Goal: Find specific fact: Find contact information

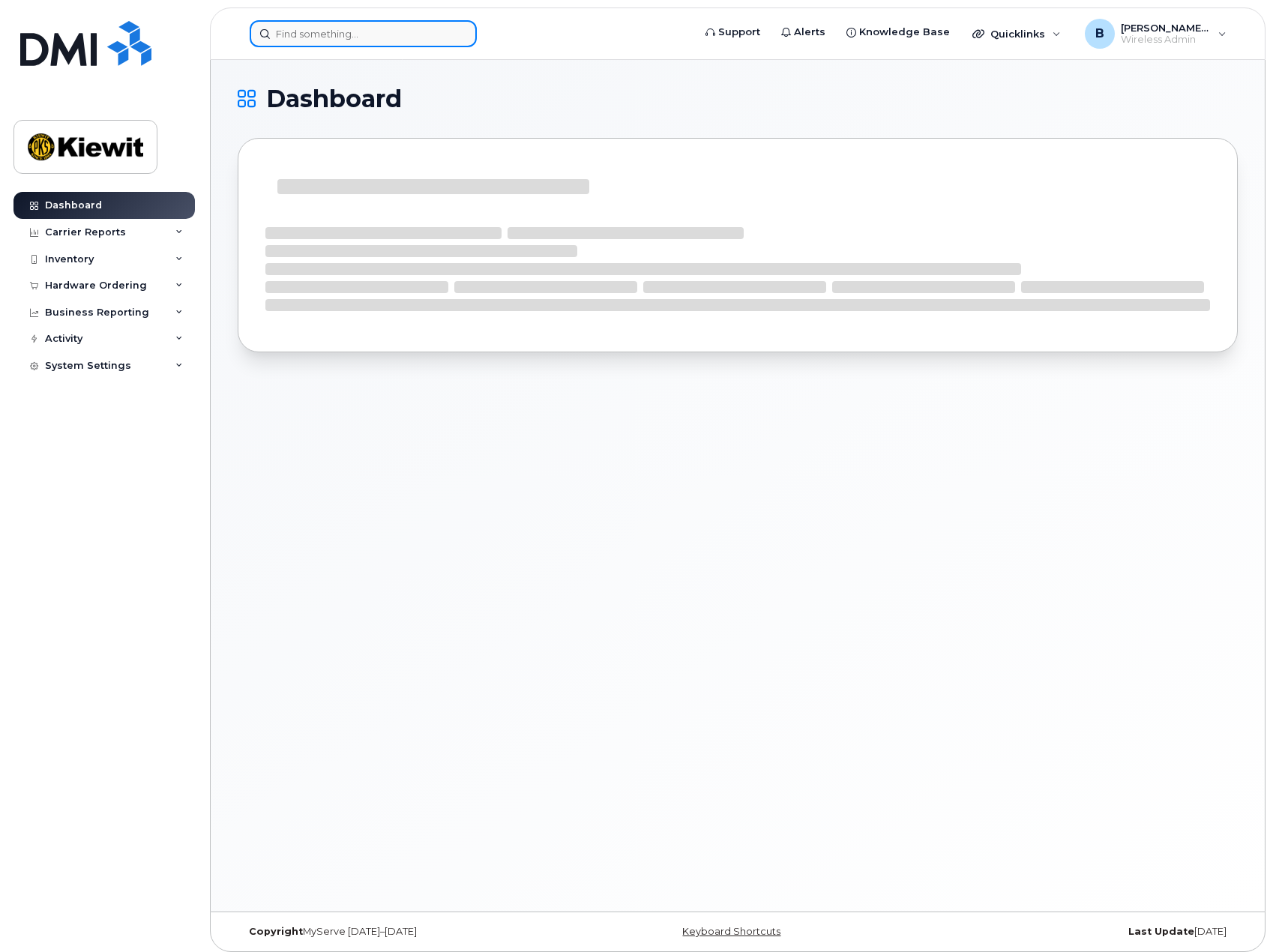
click at [350, 36] on input at bounding box center [363, 34] width 227 height 27
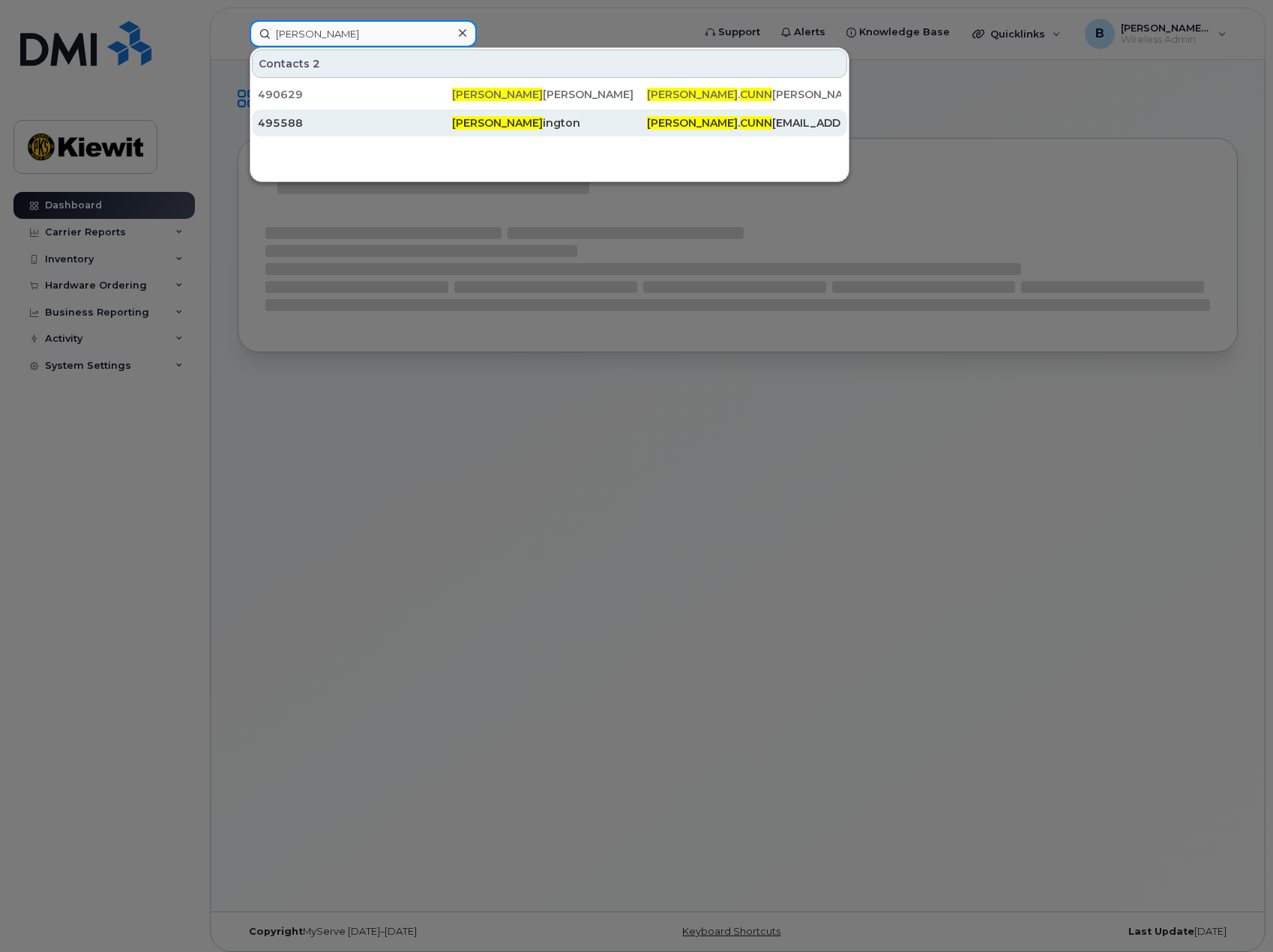
type input "[PERSON_NAME]"
click at [530, 125] on div "[PERSON_NAME] ington" at bounding box center [548, 122] width 194 height 15
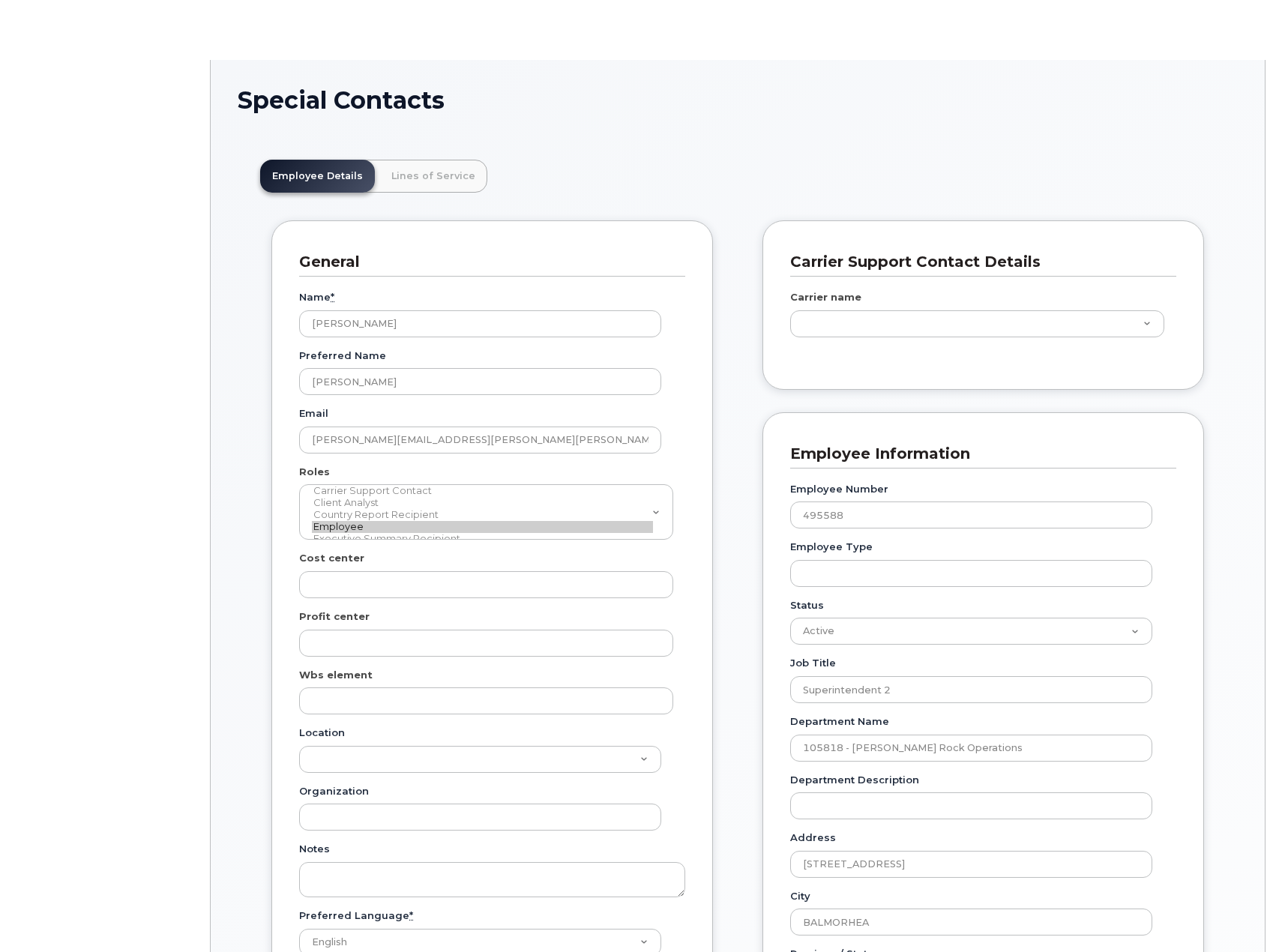
scroll to position [44, 0]
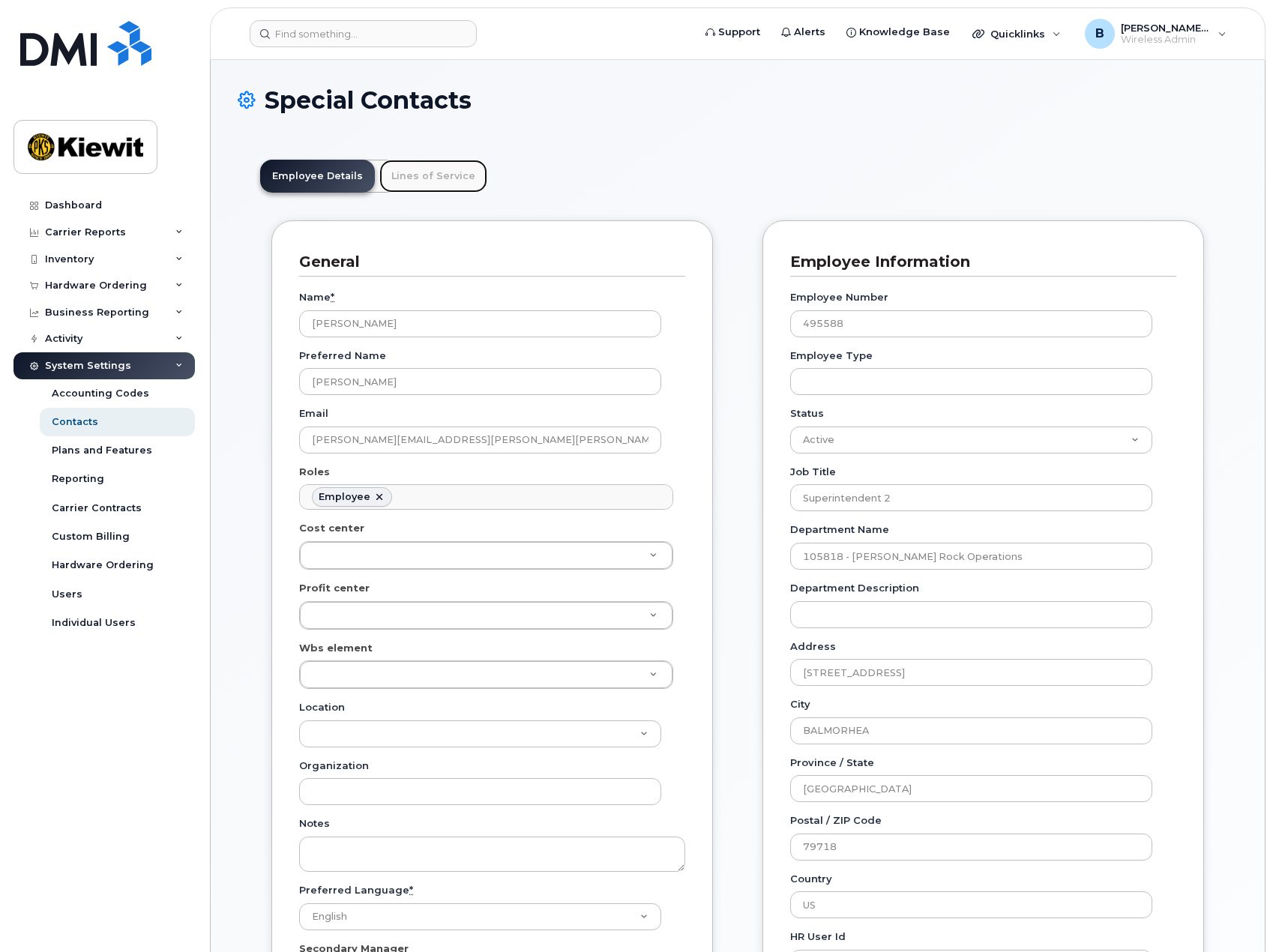
click at [455, 181] on link "Lines of Service" at bounding box center [433, 175] width 108 height 33
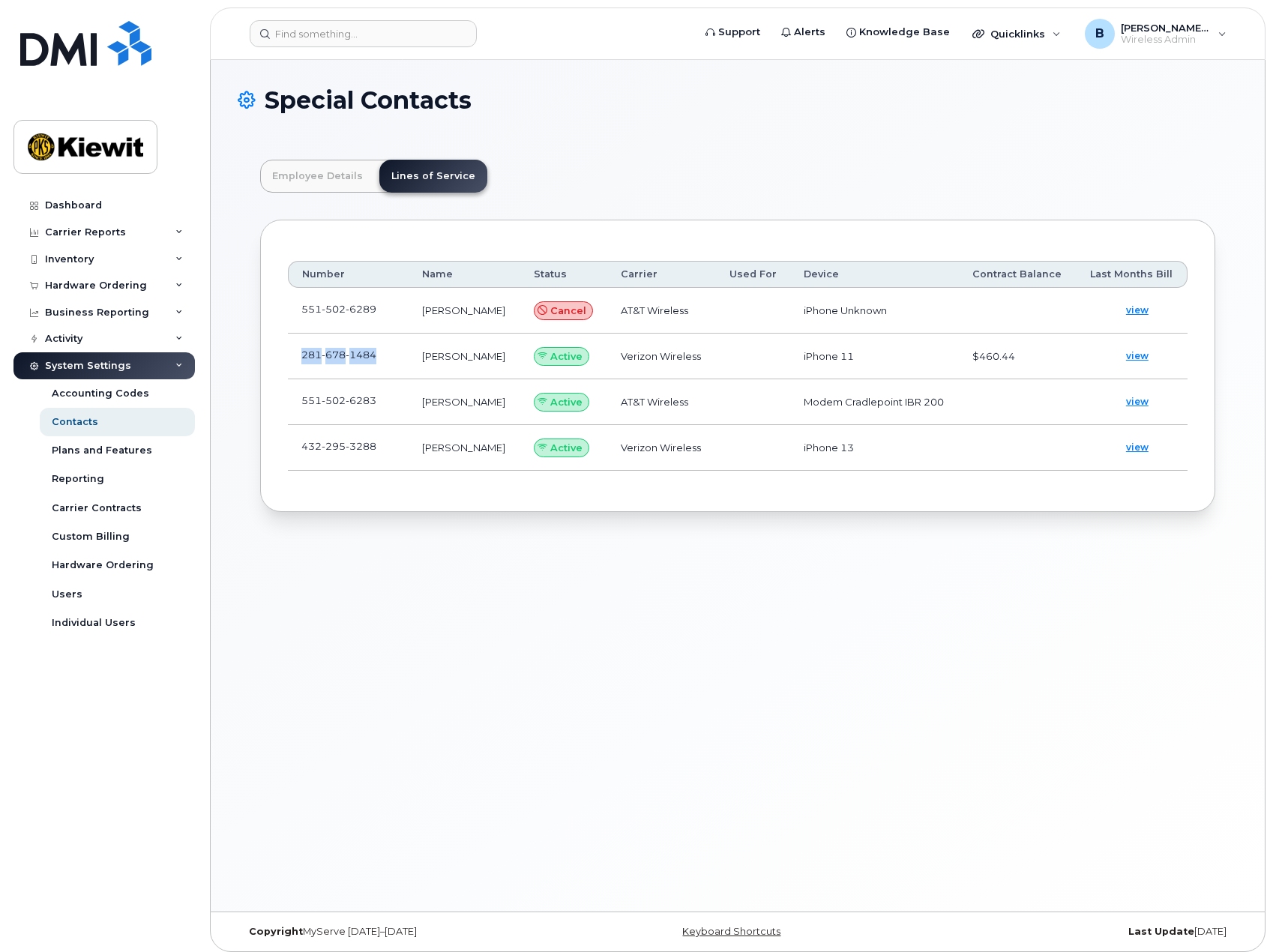
drag, startPoint x: 299, startPoint y: 363, endPoint x: 392, endPoint y: 363, distance: 93.0
click at [392, 363] on td "281 678 1484" at bounding box center [348, 357] width 120 height 46
copy span "281 678 1484"
click at [352, 38] on input at bounding box center [363, 34] width 227 height 27
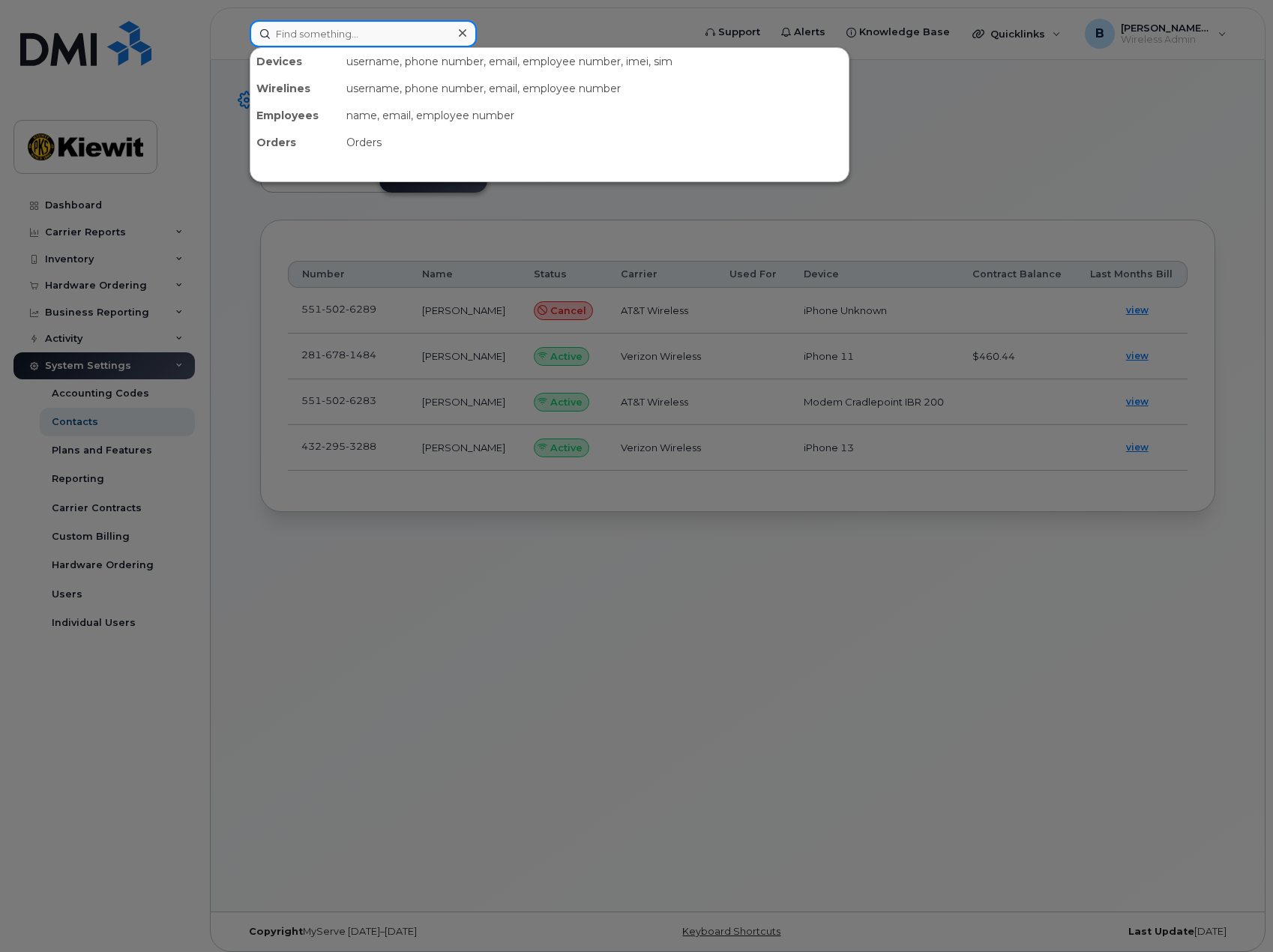
paste input "2816781484"
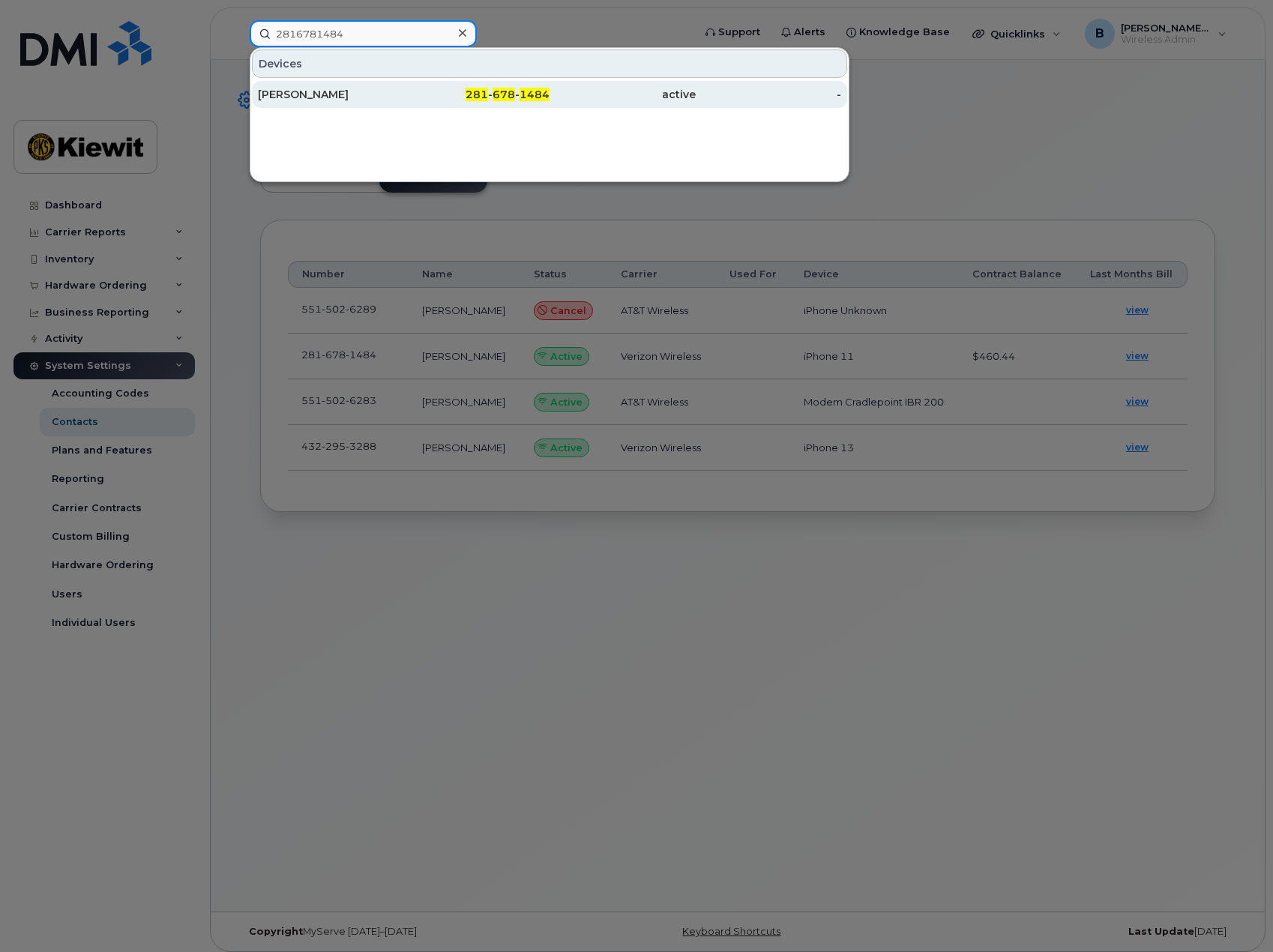
type input "2816781484"
click at [361, 92] on div "[PERSON_NAME]" at bounding box center [330, 94] width 146 height 15
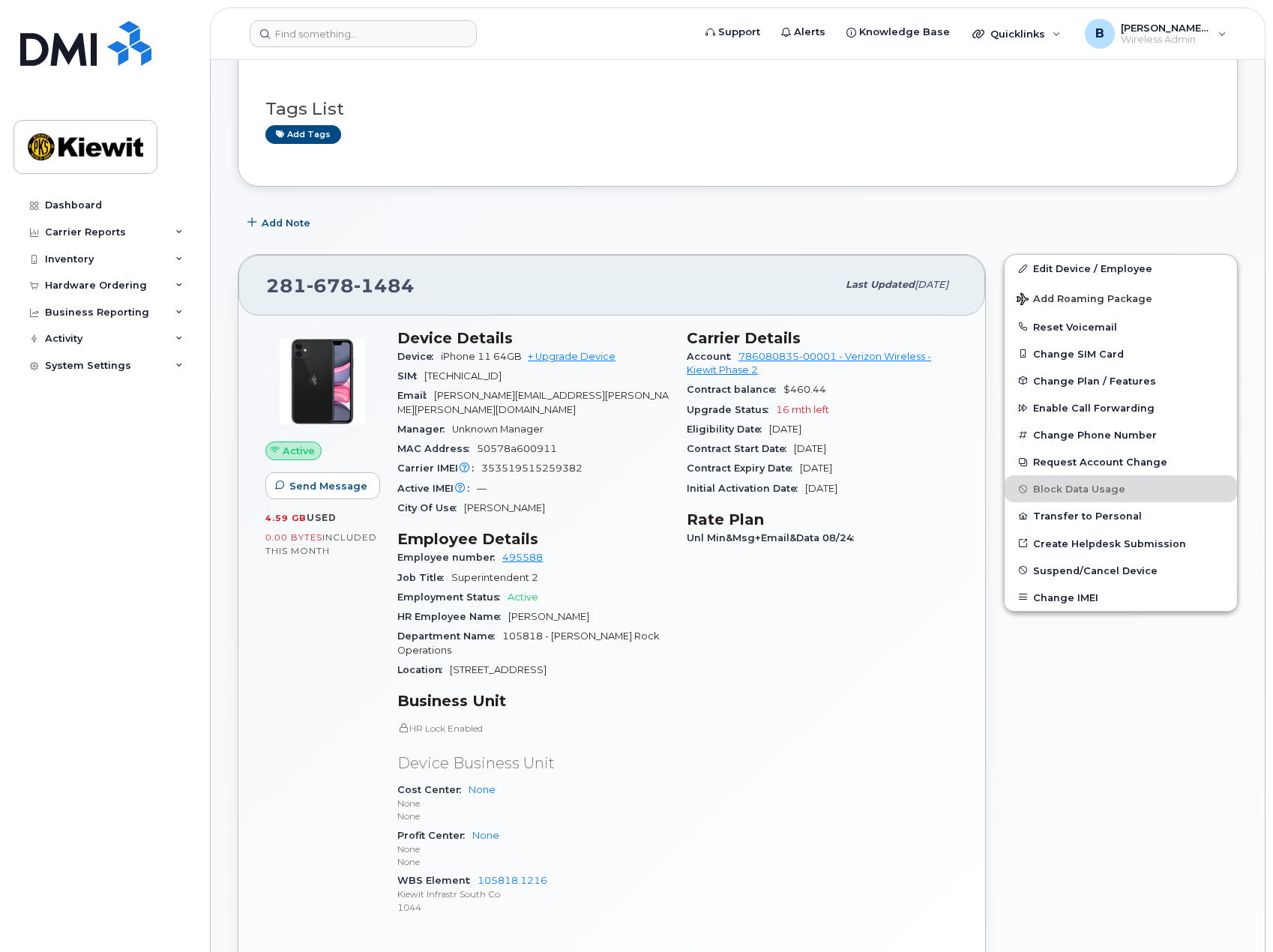
scroll to position [299, 0]
